Goal: Find specific page/section: Find specific page/section

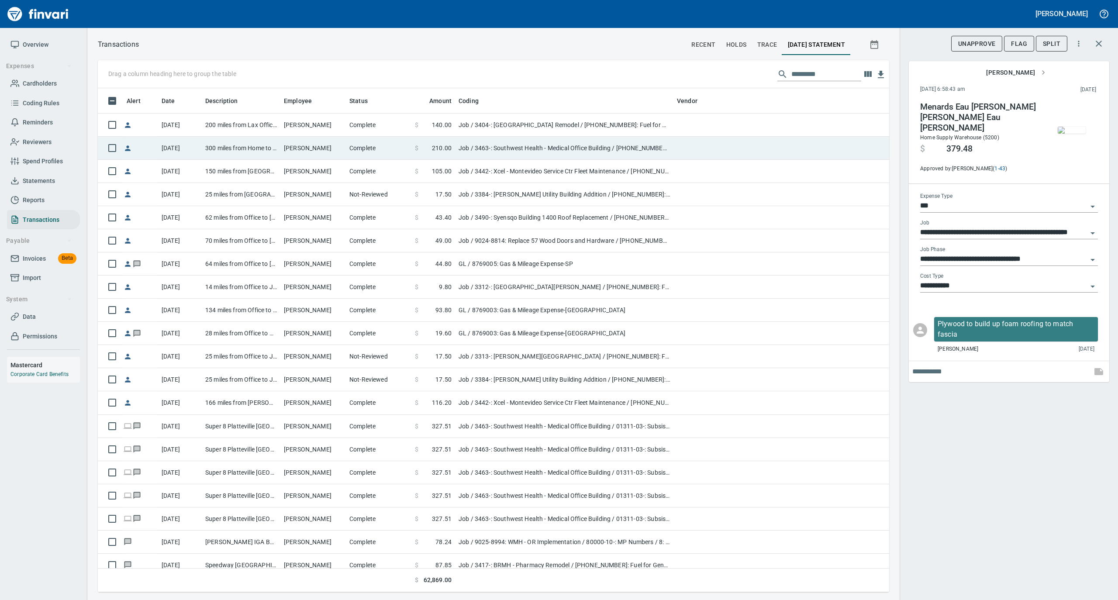
scroll to position [495, 774]
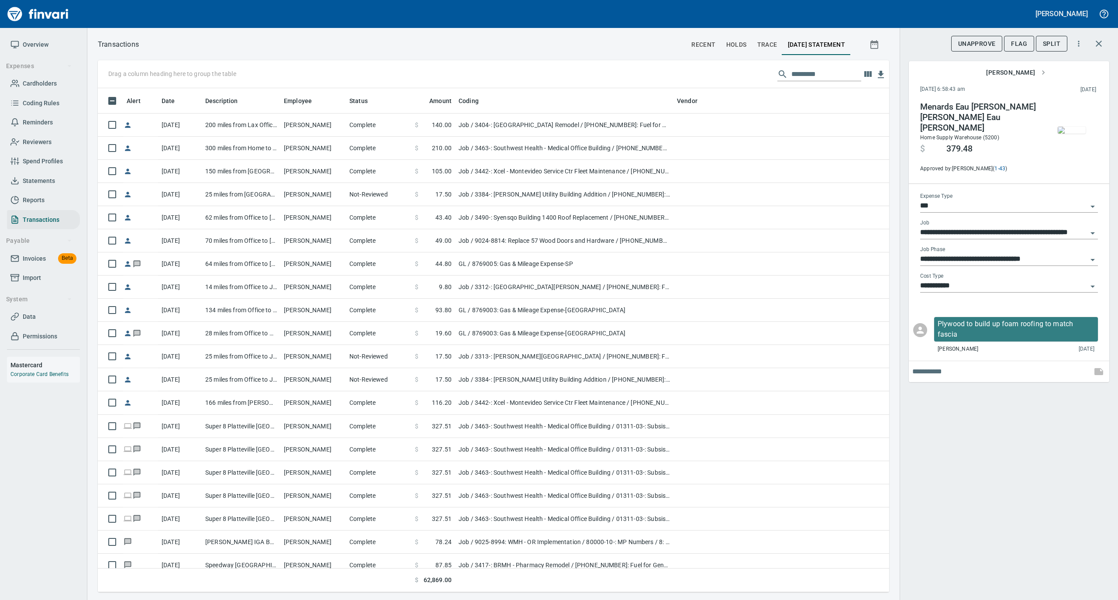
drag, startPoint x: 51, startPoint y: 84, endPoint x: 60, endPoint y: 80, distance: 10.4
click at [51, 84] on span "Cardholders" at bounding box center [40, 83] width 34 height 11
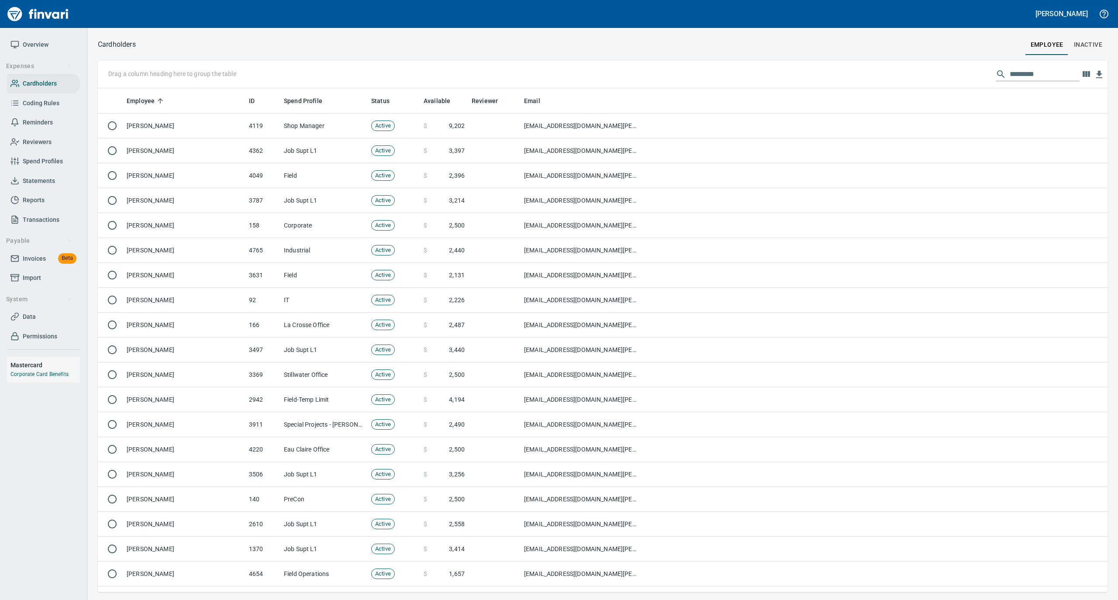
scroll to position [495, 992]
click at [1029, 79] on input "text" at bounding box center [1044, 74] width 70 height 14
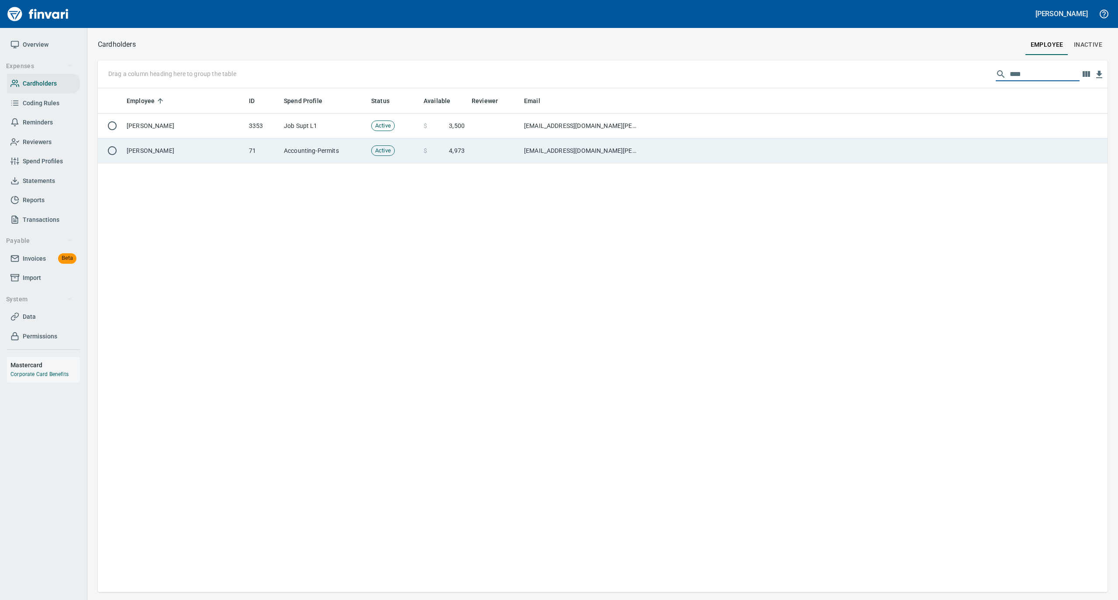
type input "****"
click at [195, 159] on td "[PERSON_NAME]" at bounding box center [184, 150] width 122 height 25
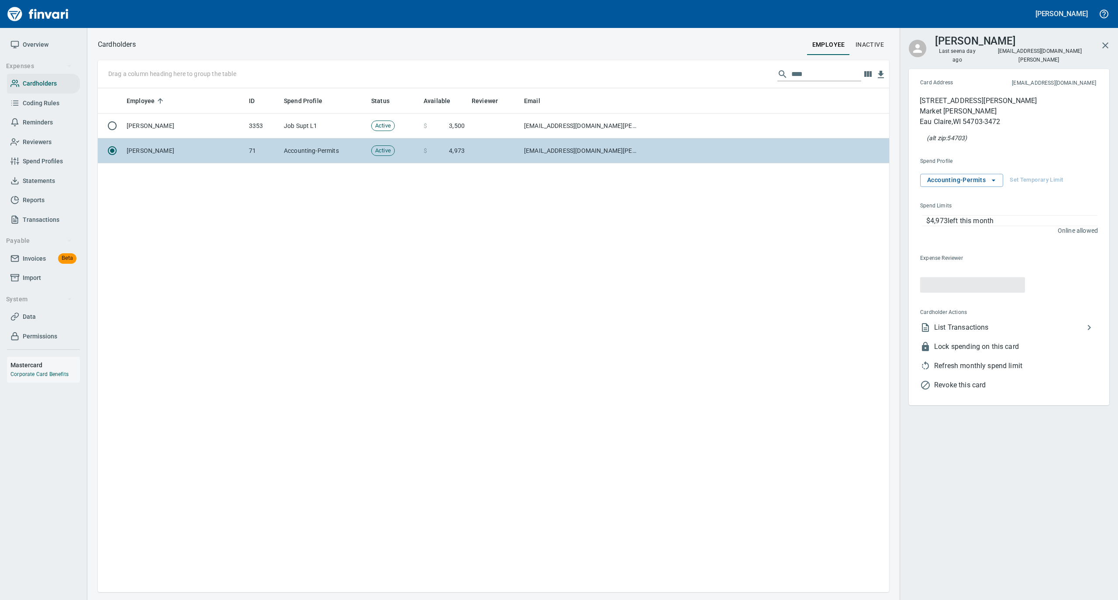
scroll to position [495, 782]
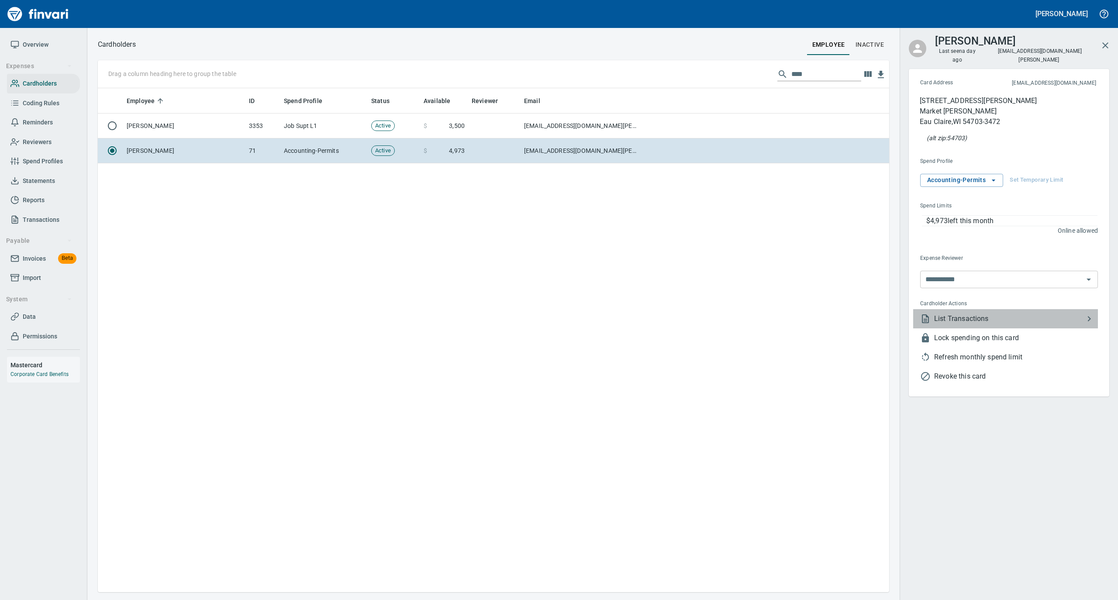
click at [991, 313] on span "List Transactions" at bounding box center [1009, 318] width 150 height 10
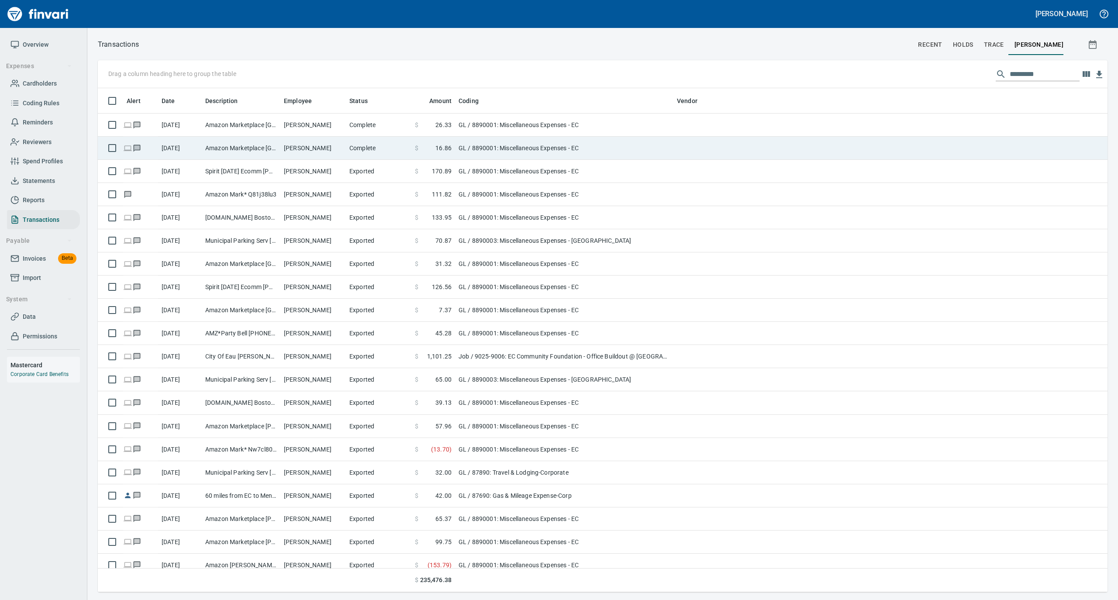
scroll to position [495, 992]
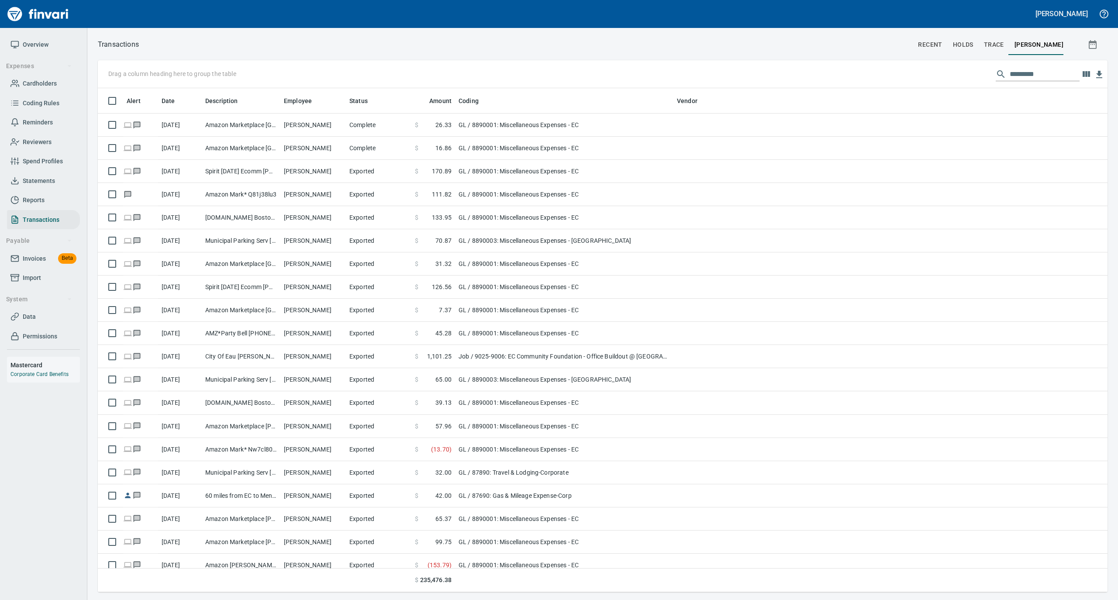
click at [36, 41] on span "Overview" at bounding box center [36, 44] width 26 height 11
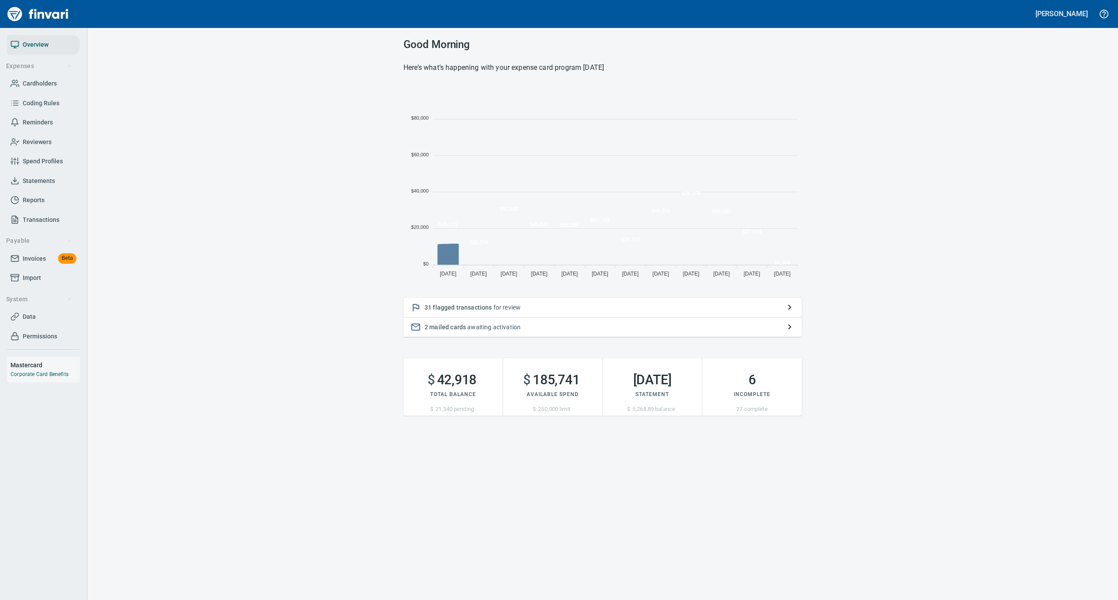
scroll to position [194, 389]
click at [37, 83] on span "Cardholders" at bounding box center [40, 83] width 34 height 11
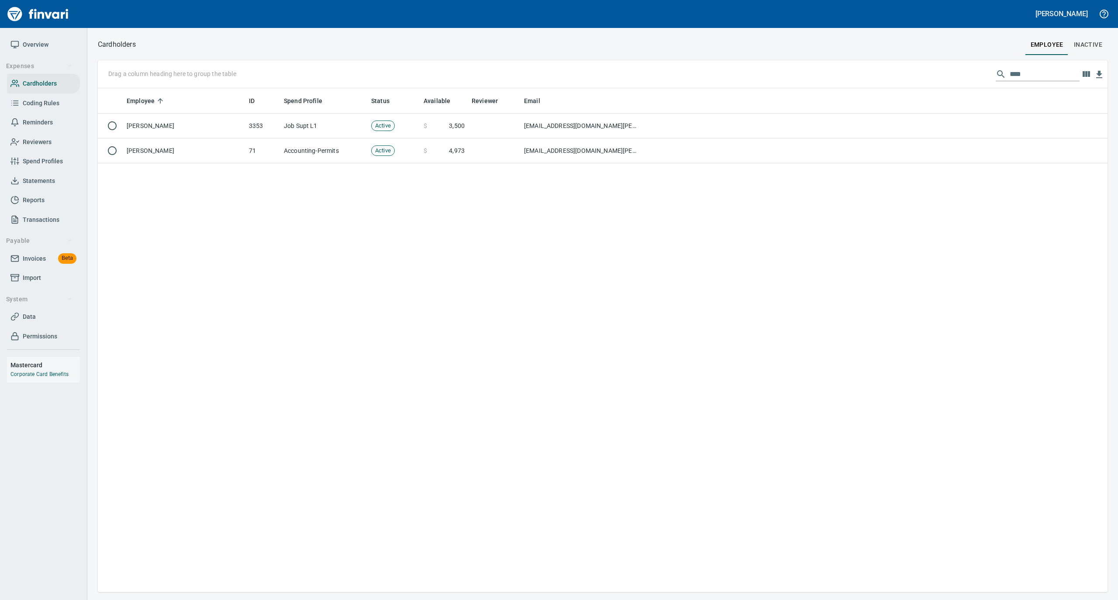
scroll to position [1, 1]
drag, startPoint x: 1032, startPoint y: 76, endPoint x: 954, endPoint y: 79, distance: 78.6
click at [956, 78] on div "Drag a column heading here to group the table ****" at bounding box center [602, 74] width 1009 height 28
type input "*"
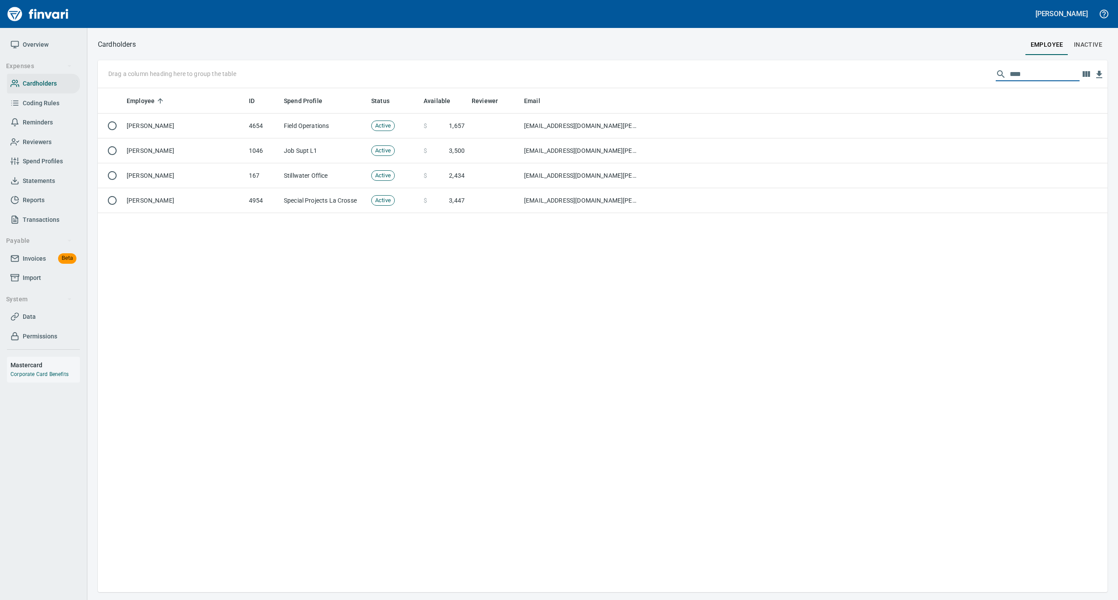
type input "****"
